Goal: Task Accomplishment & Management: Manage account settings

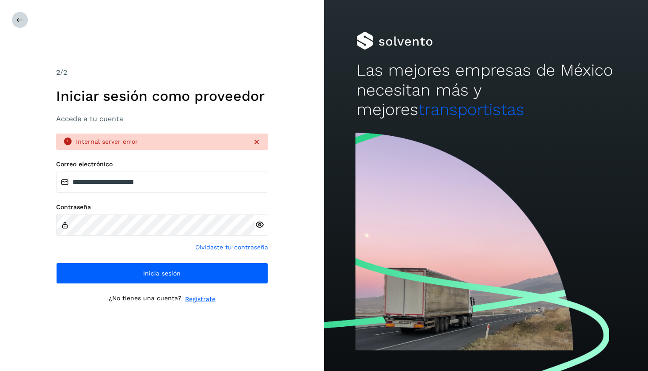
click at [18, 19] on icon at bounding box center [19, 19] width 7 height 7
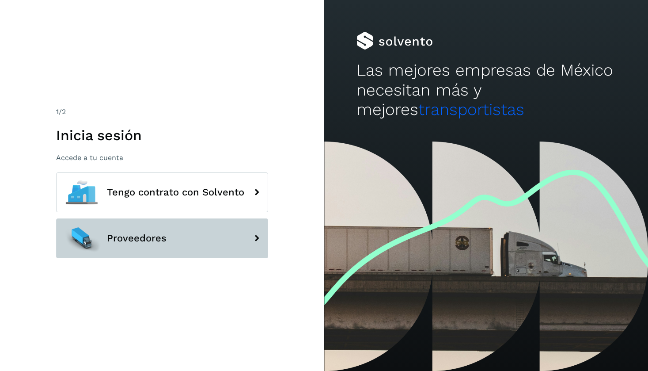
click at [118, 240] on span "Proveedores" at bounding box center [137, 238] width 60 height 11
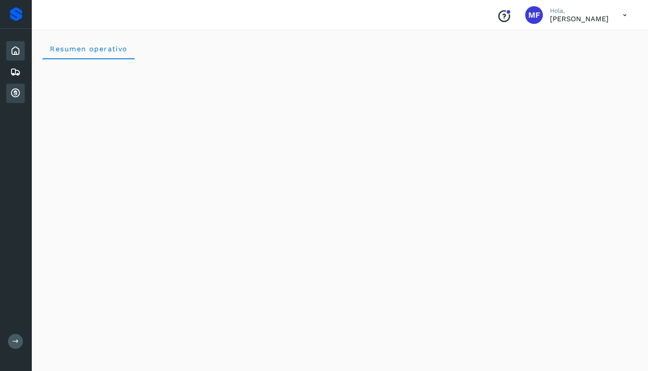
click at [18, 93] on icon at bounding box center [15, 93] width 11 height 11
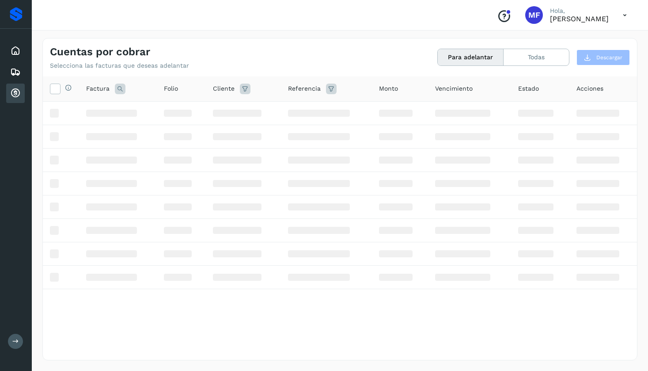
drag, startPoint x: 32, startPoint y: 95, endPoint x: 46, endPoint y: 95, distance: 14.6
click at [46, 95] on div "Cuentas por cobrar Selecciona las facturas que deseas adelantar Para adelantar …" at bounding box center [340, 198] width 616 height 343
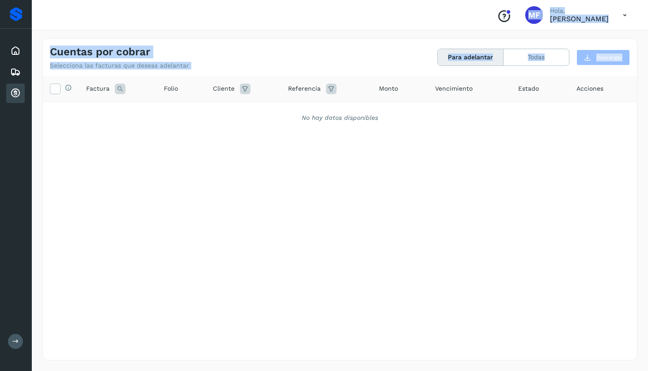
drag, startPoint x: 31, startPoint y: 83, endPoint x: 61, endPoint y: 83, distance: 30.0
click at [61, 83] on div "Proveedores Inicio Embarques Cuentas por cobrar Salir Conoce nuestros beneficio…" at bounding box center [324, 185] width 648 height 371
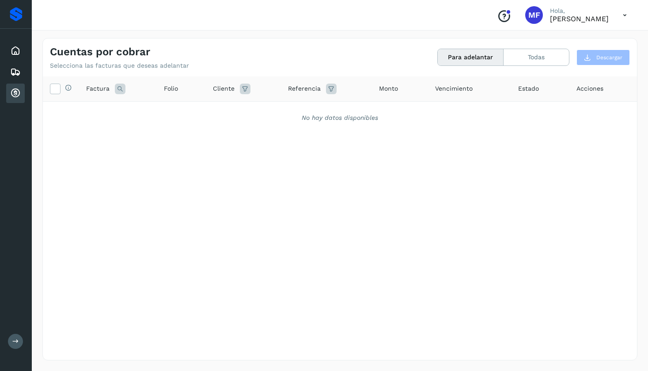
click at [84, 204] on div "Selecciona todas las facturas disponibles para adelanto Factura Folio Cliente R…" at bounding box center [340, 199] width 594 height 247
click at [529, 59] on button "Todas" at bounding box center [535, 57] width 65 height 16
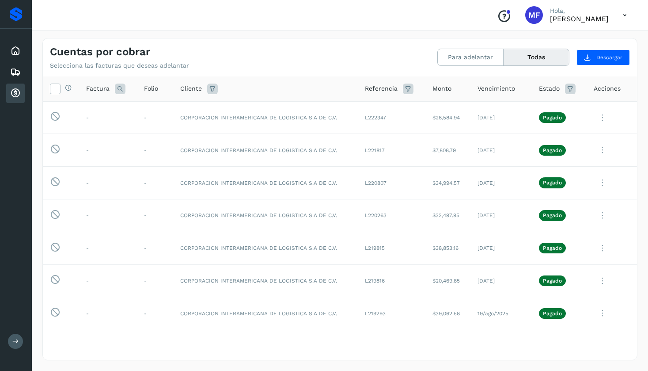
click at [624, 17] on icon at bounding box center [625, 15] width 18 height 18
click at [552, 36] on div "Cerrar sesión" at bounding box center [580, 39] width 105 height 17
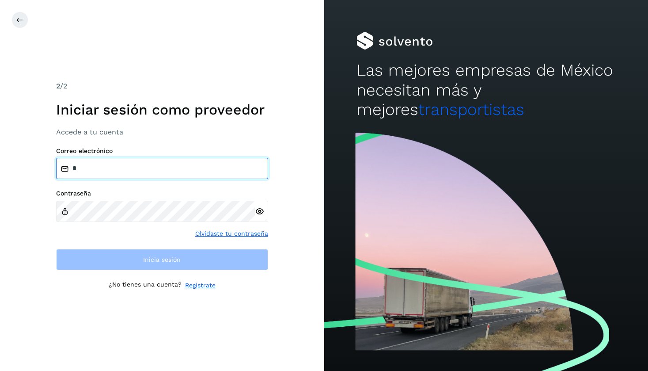
type input "**********"
